Goal: Check status: Check status

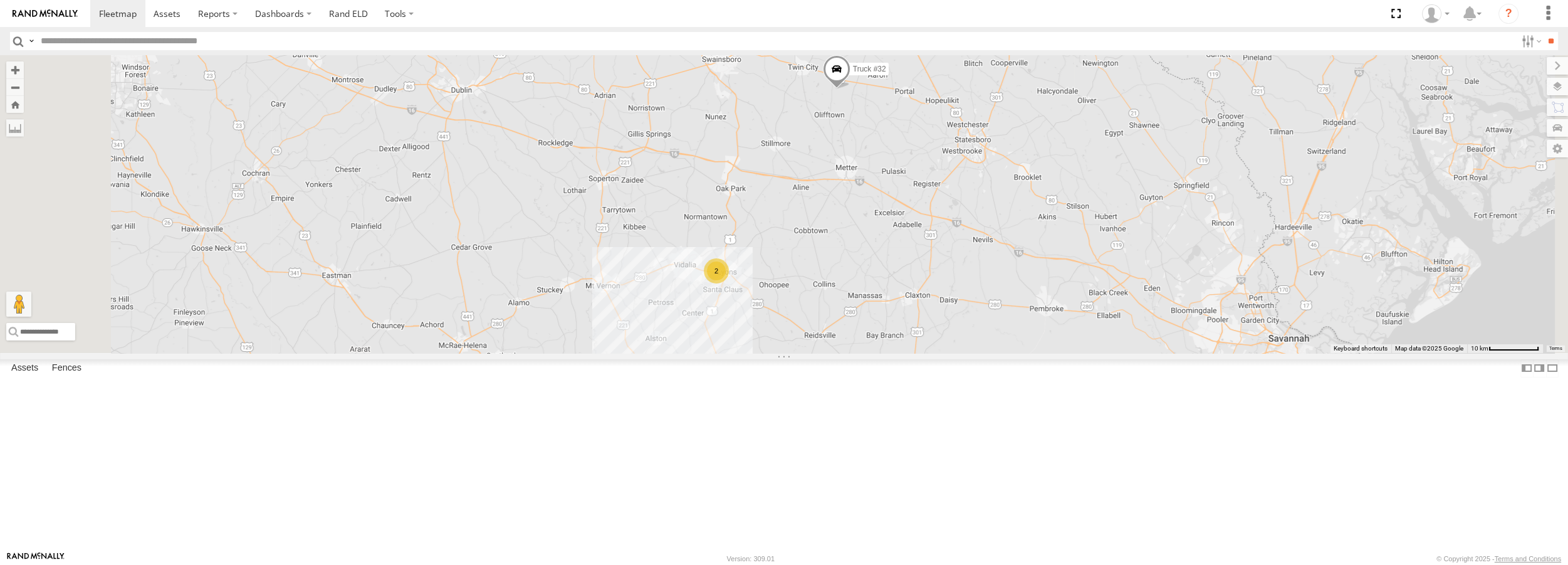
drag, startPoint x: 1006, startPoint y: 134, endPoint x: 995, endPoint y: 215, distance: 81.7
click at [995, 215] on div "2 Truck #31 Truck #32" at bounding box center [784, 203] width 1568 height 297
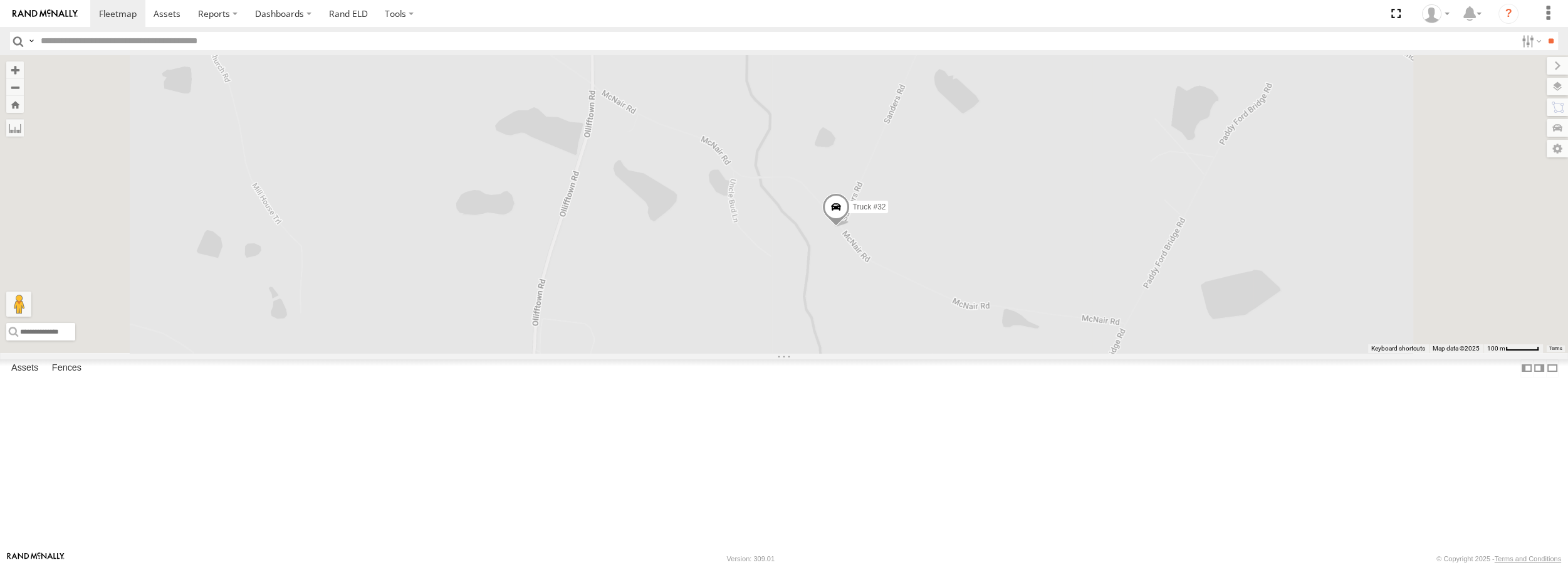
click at [850, 227] on span at bounding box center [836, 209] width 27 height 34
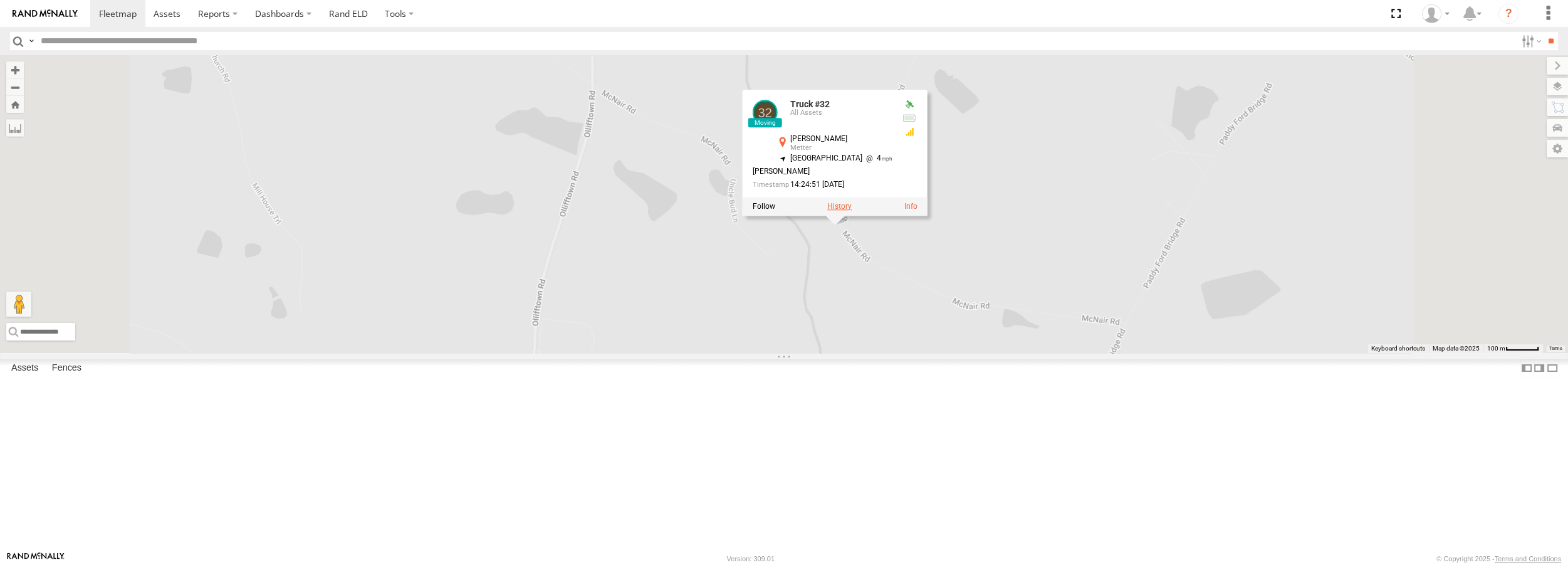
click at [851, 211] on label at bounding box center [839, 206] width 25 height 9
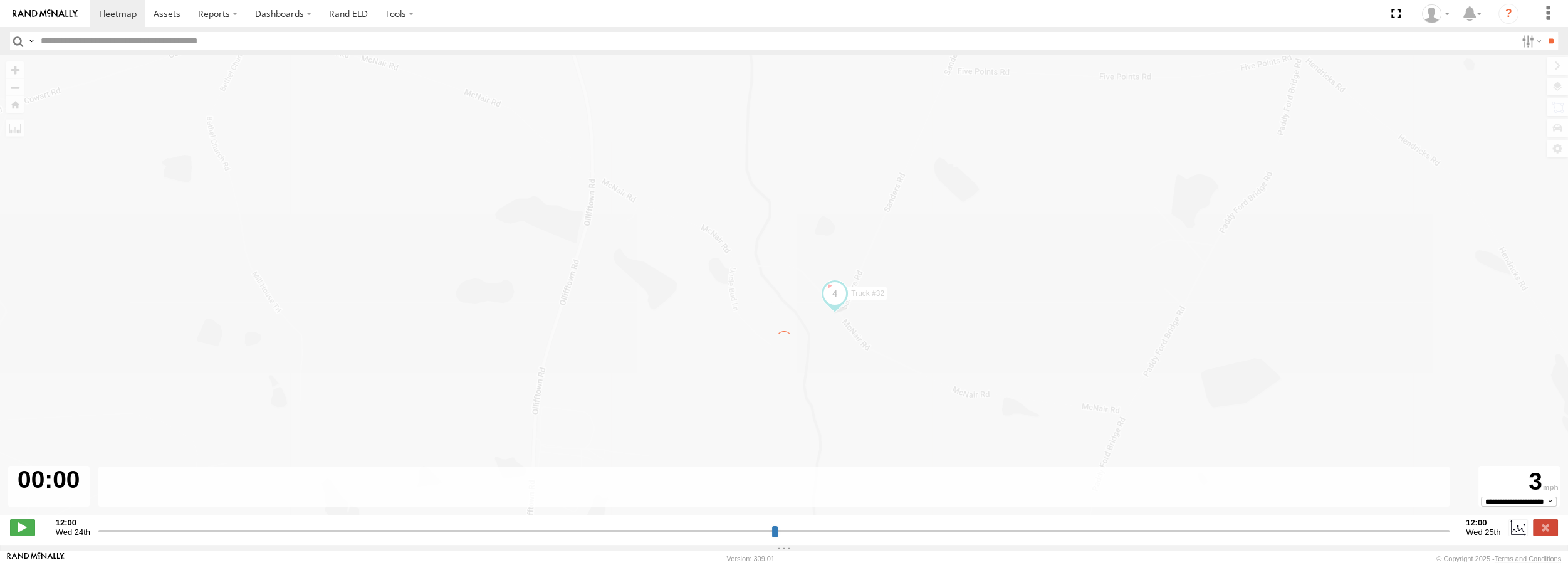
type input "**********"
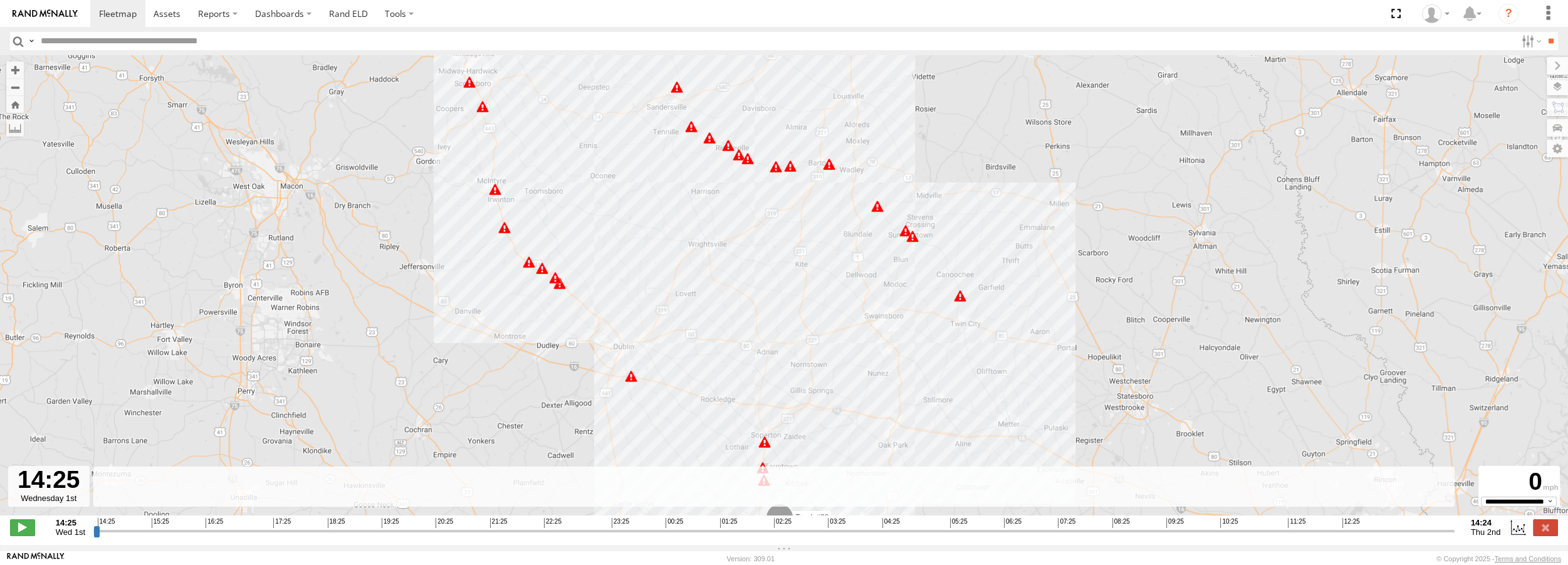
click at [777, 172] on span at bounding box center [775, 166] width 12 height 12
click at [787, 172] on div "6" at bounding box center [789, 165] width 12 height 12
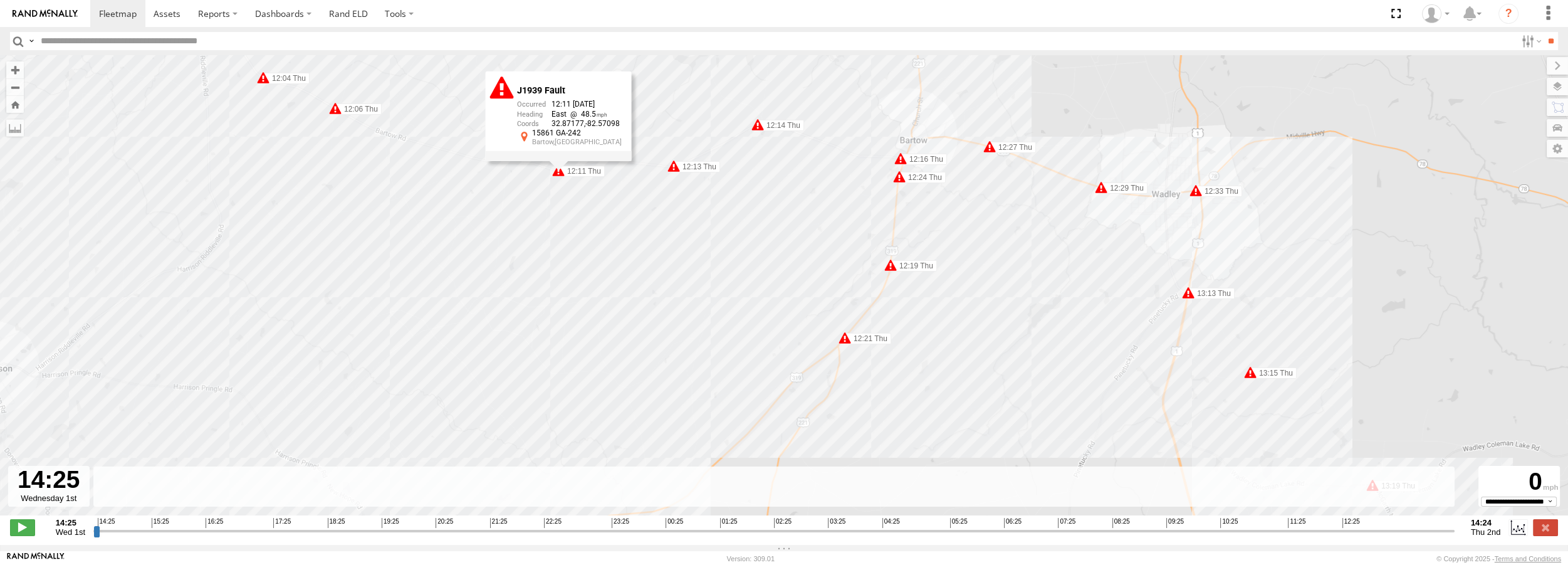
click at [842, 341] on span at bounding box center [844, 337] width 12 height 12
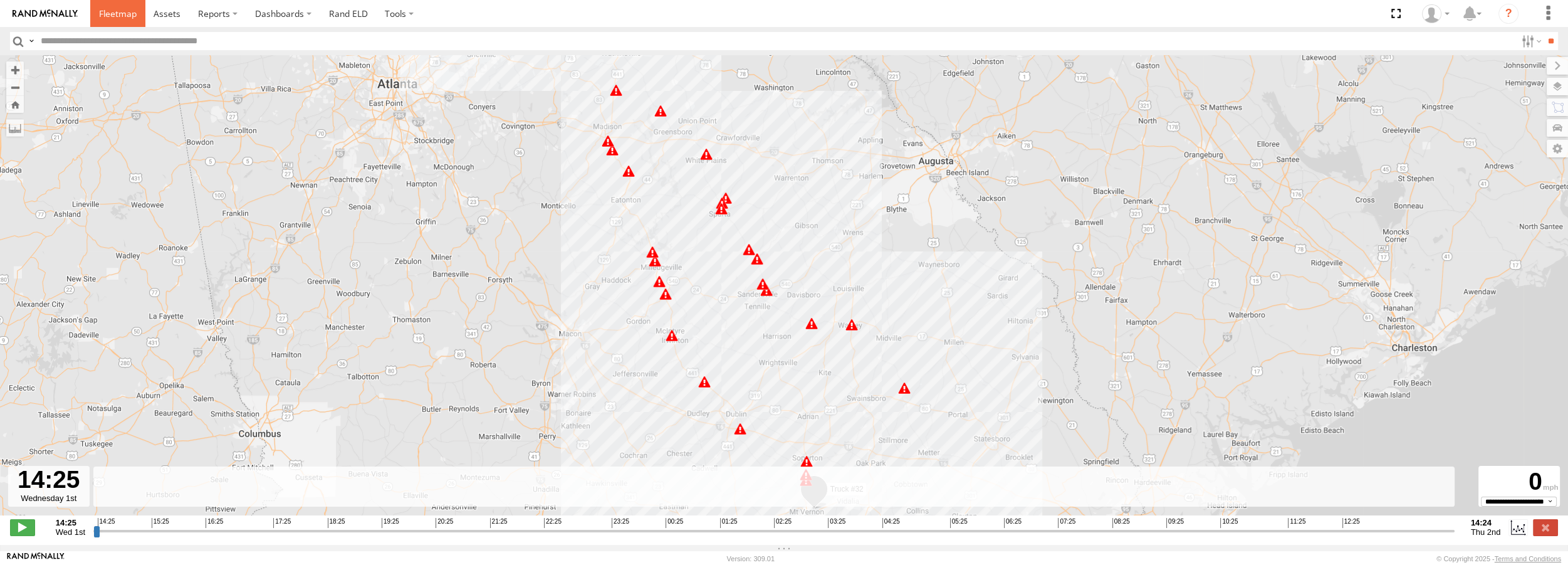
click at [123, 9] on span at bounding box center [118, 13] width 38 height 12
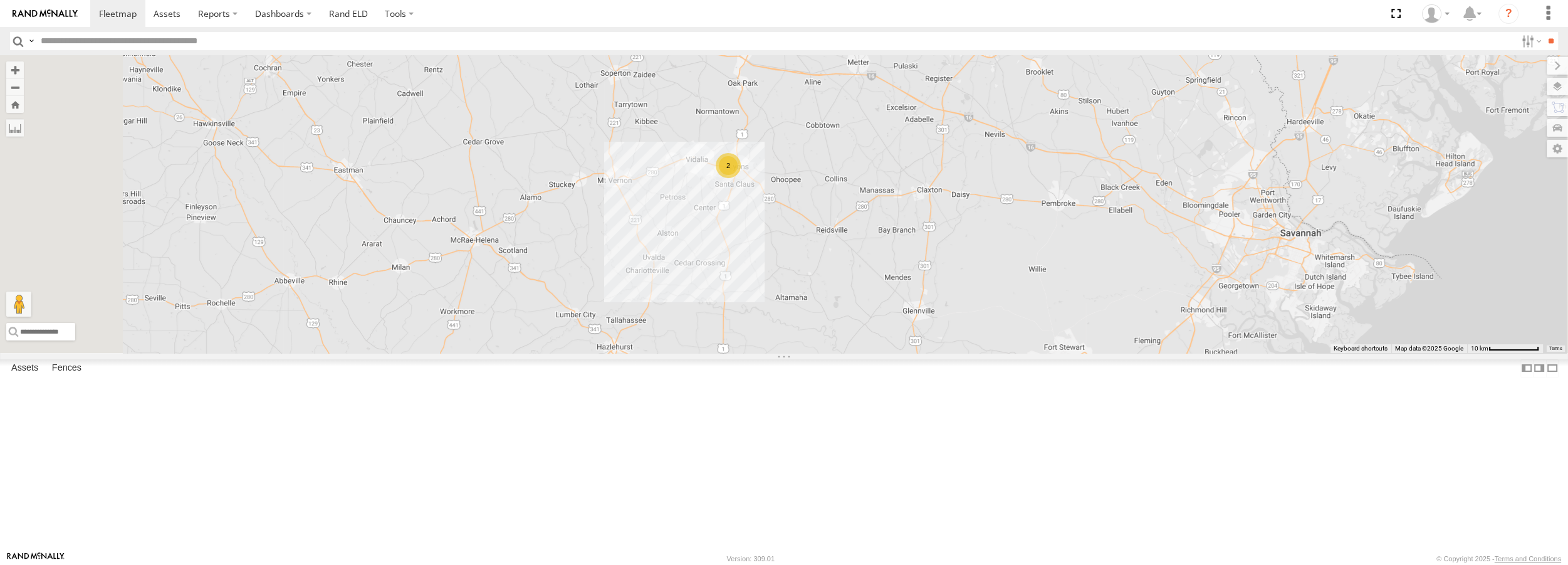
click at [0, 0] on div "Truck #31" at bounding box center [0, 0] width 0 height 0
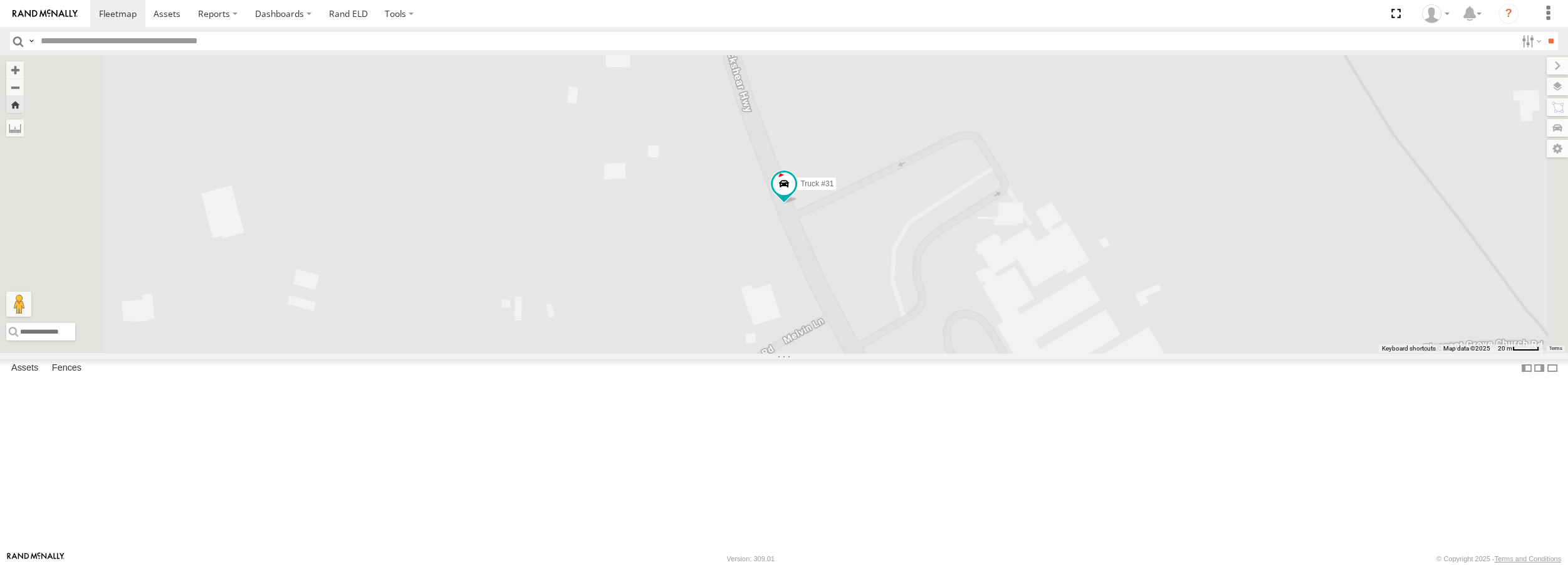
click at [958, 293] on div "Truck #31" at bounding box center [784, 203] width 1568 height 297
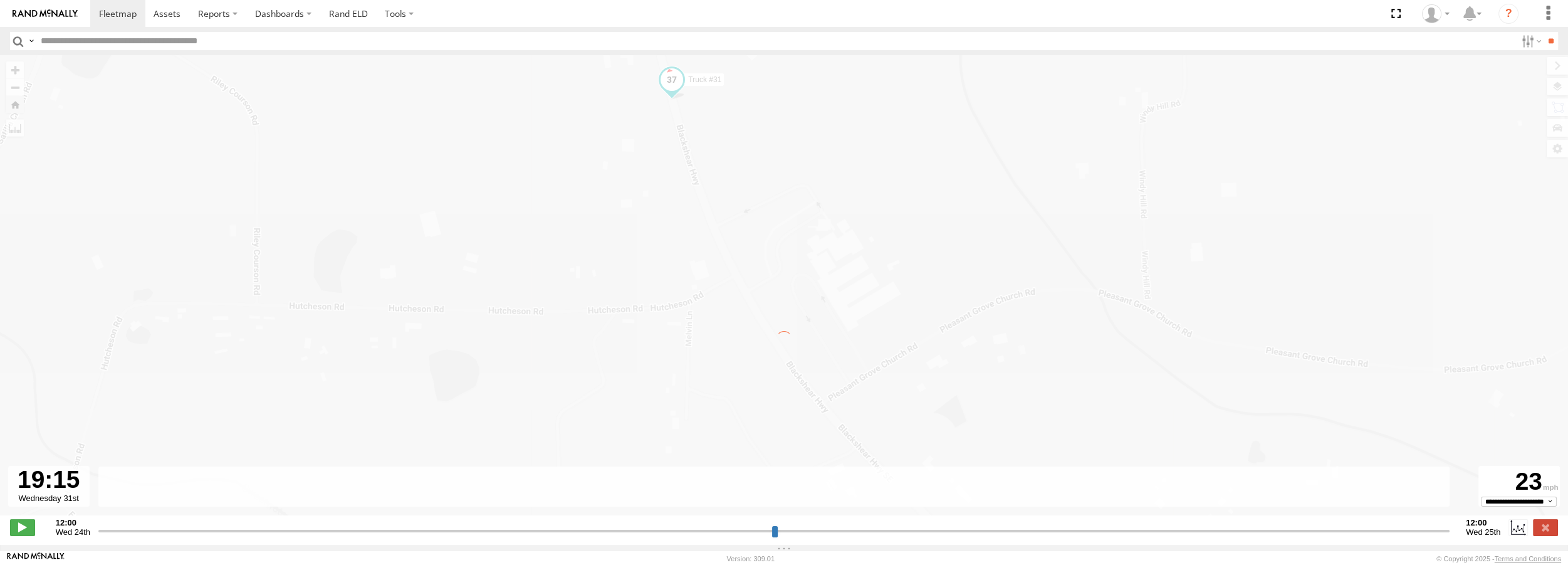
drag, startPoint x: 102, startPoint y: 537, endPoint x: 1348, endPoint y: 560, distance: 1246.2
click at [1348, 536] on input "range" at bounding box center [774, 530] width 1351 height 12
type input "**********"
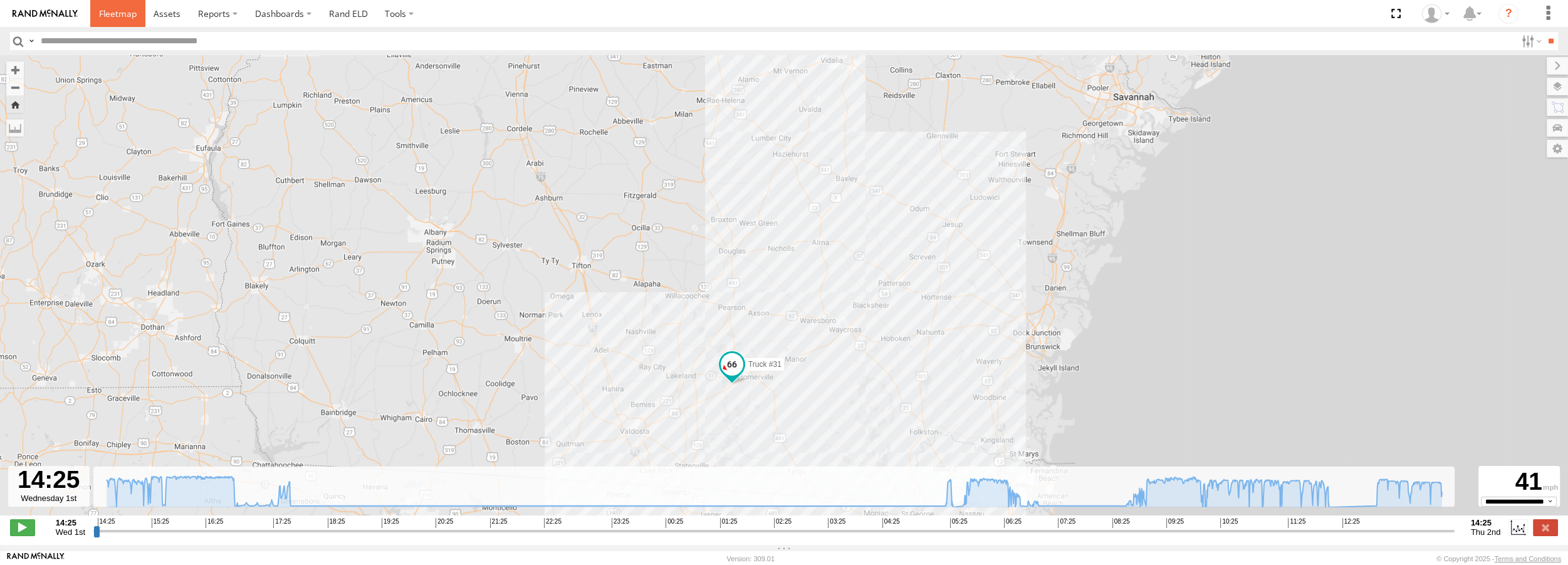
click at [126, 13] on span at bounding box center [118, 13] width 38 height 12
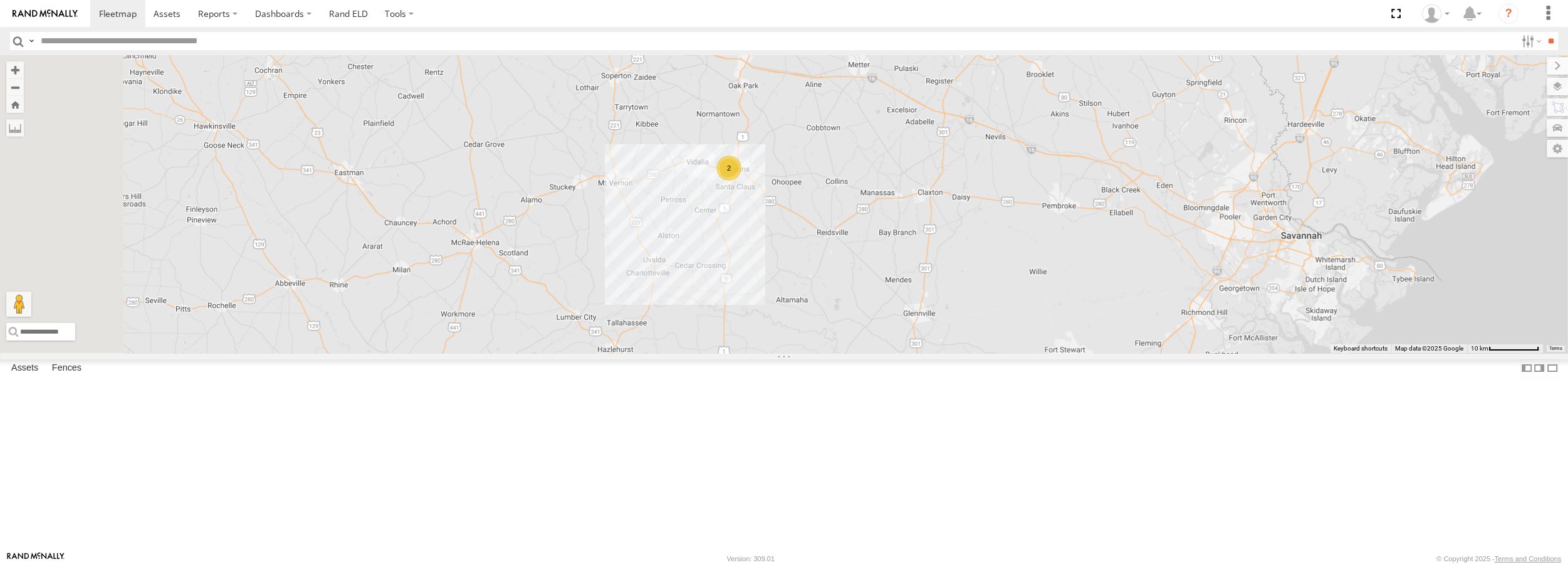
click at [0, 0] on div "All Assets" at bounding box center [0, 0] width 0 height 0
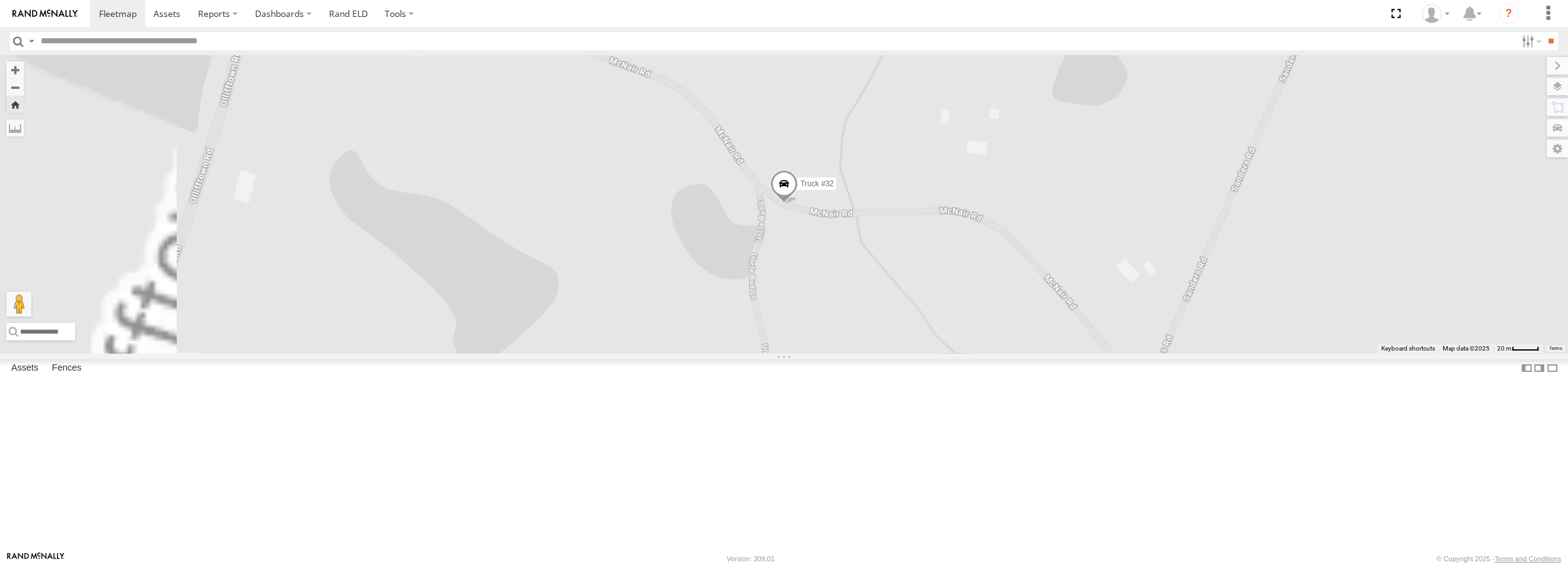
click at [798, 203] on span at bounding box center [784, 186] width 27 height 34
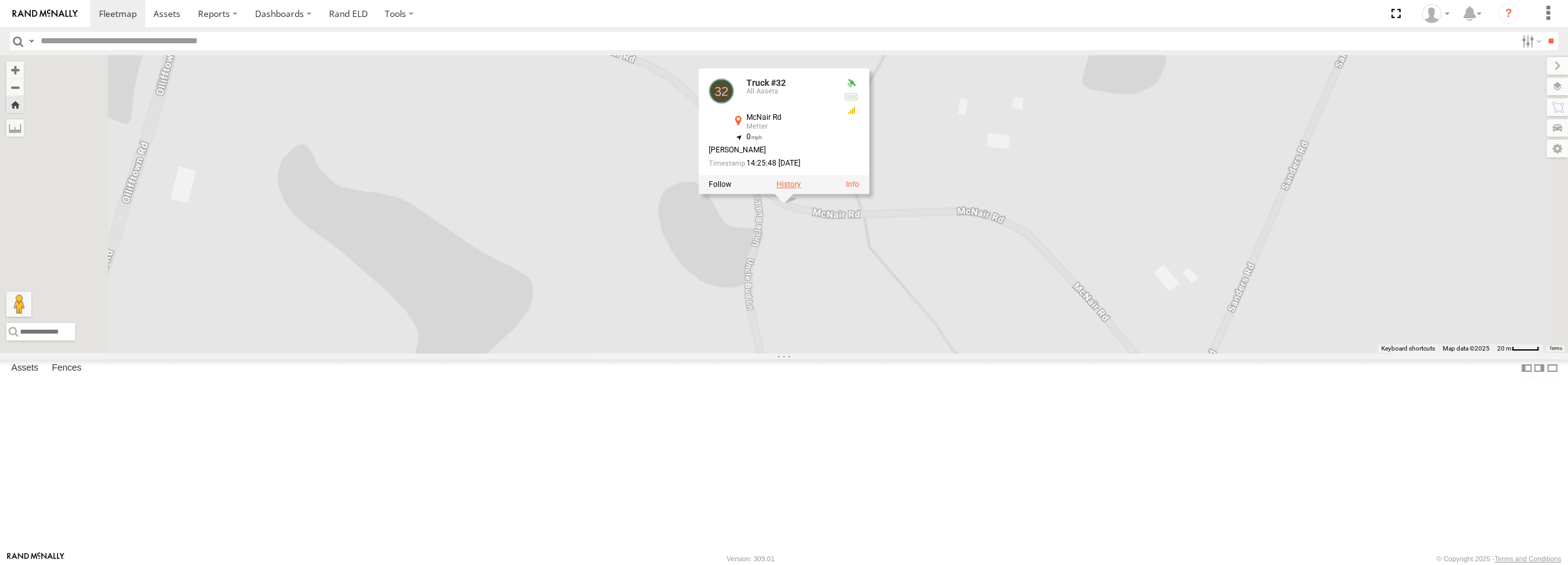
click at [801, 189] on label at bounding box center [789, 185] width 25 height 9
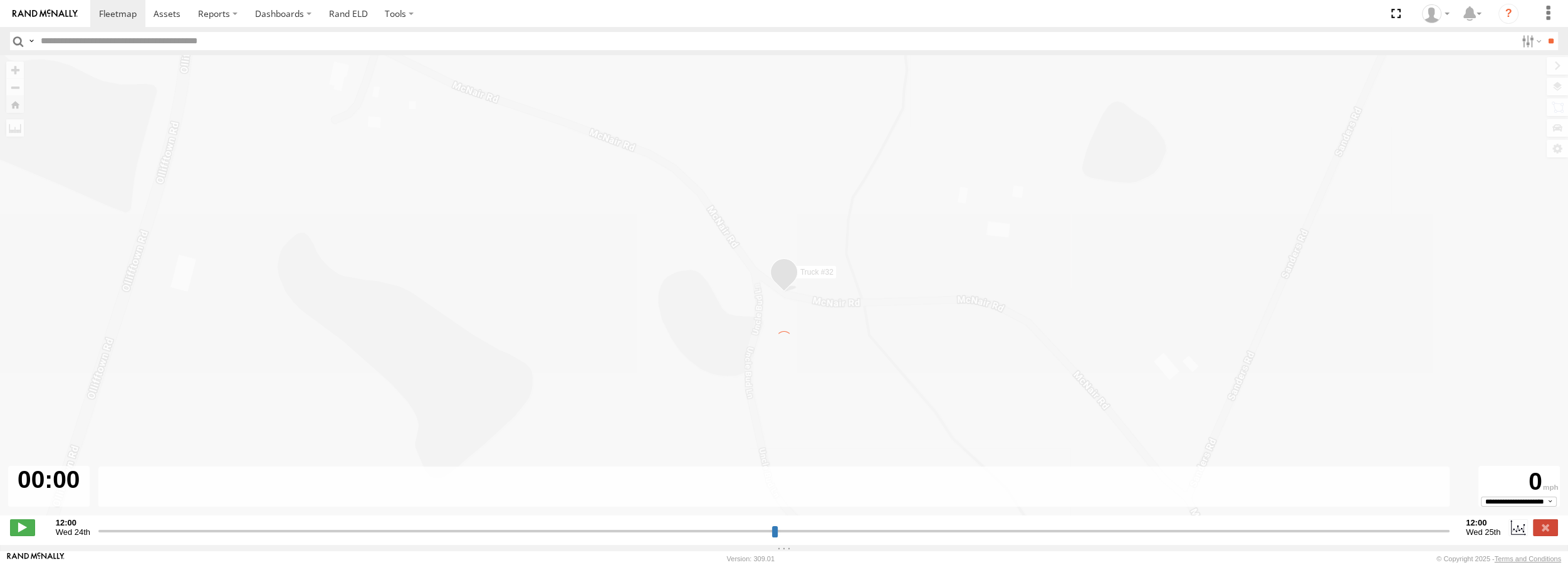
type input "**********"
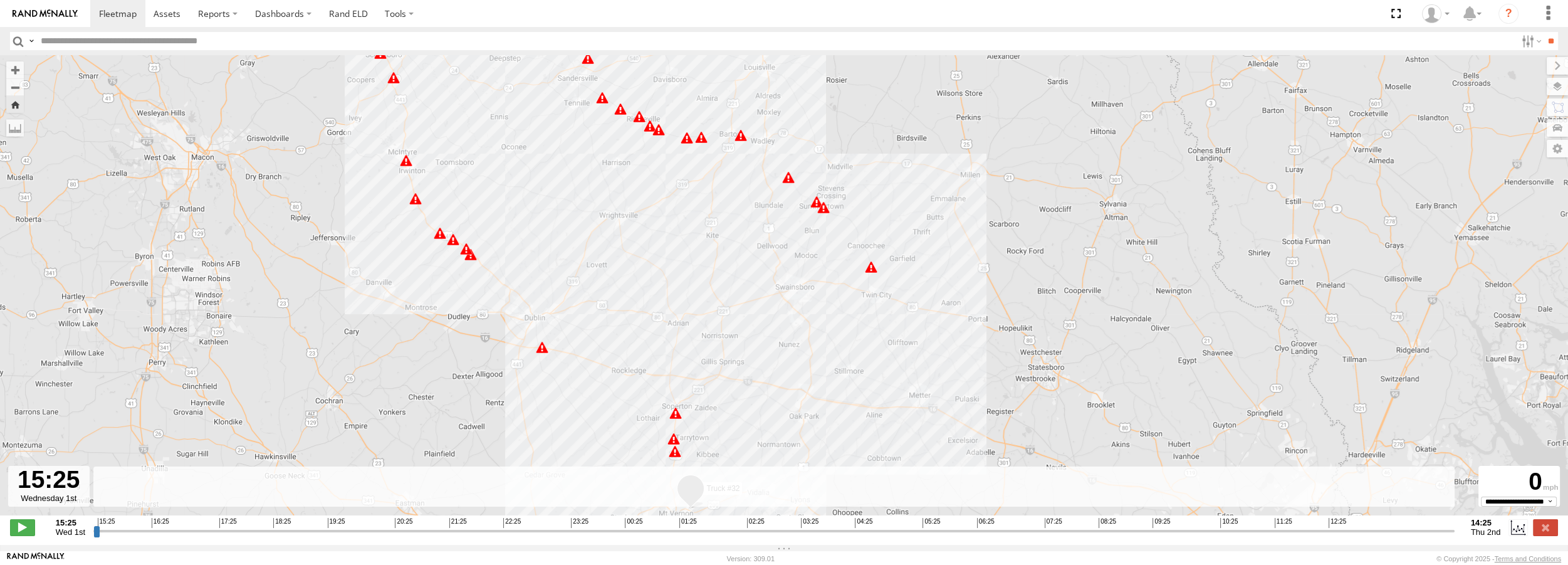
click at [869, 270] on div "5" at bounding box center [871, 266] width 12 height 12
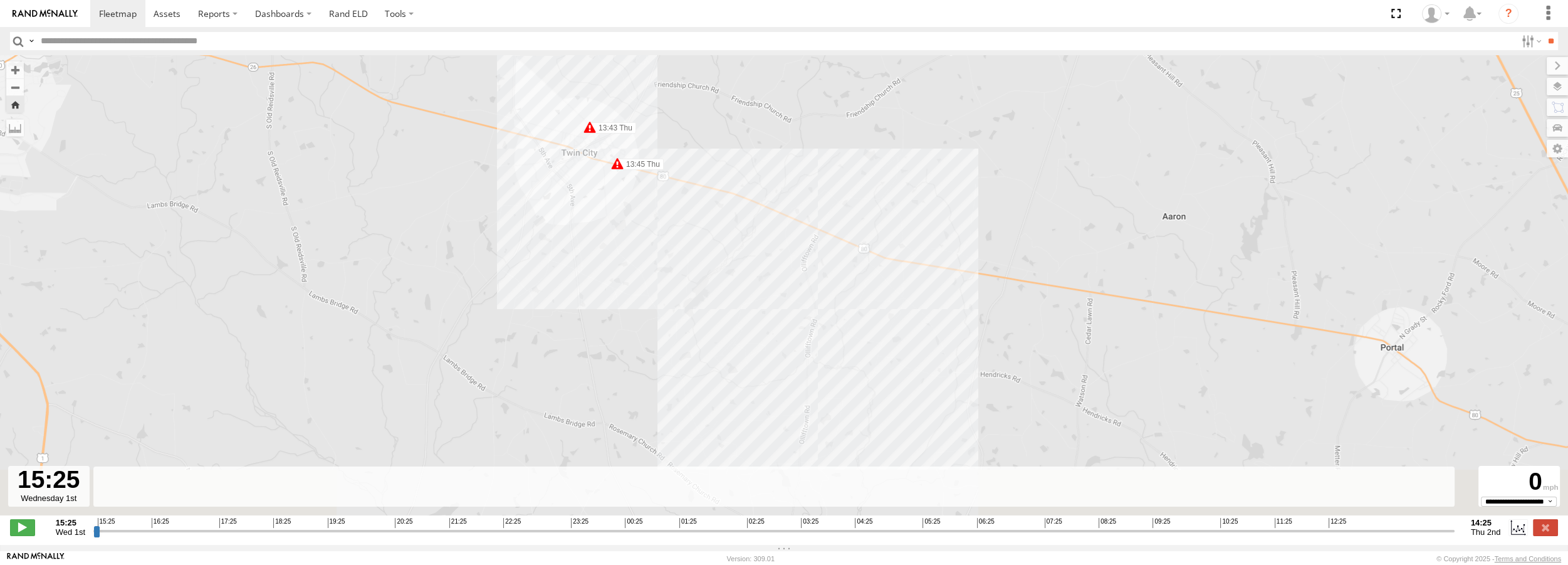
drag, startPoint x: 931, startPoint y: 343, endPoint x: 753, endPoint y: 141, distance: 269.2
click at [753, 141] on div "Truck #32 04:28 Thu 04:29 Thu 04:33 Thu 05:06 Thu 06:11 Thu 06:15 Thu 06:23 Thu…" at bounding box center [784, 292] width 1568 height 473
click at [617, 170] on span at bounding box center [617, 163] width 12 height 12
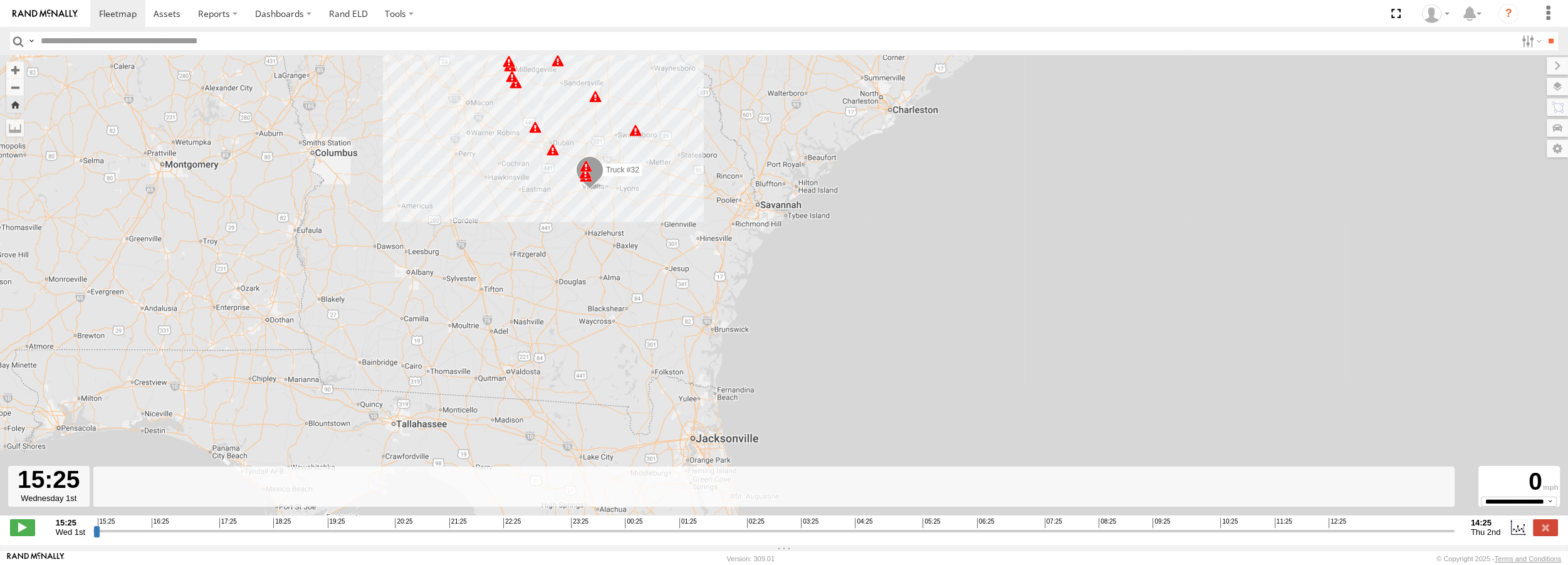
drag, startPoint x: 603, startPoint y: 102, endPoint x: 640, endPoint y: 95, distance: 37.7
click at [640, 95] on div "Truck #32 04:28 Thu 04:29 Thu 04:33 Thu 05:06 Thu 06:11 Thu 06:15 Thu 06:23 Thu…" at bounding box center [784, 292] width 1568 height 473
click at [126, 17] on span at bounding box center [118, 13] width 38 height 12
